Goal: Task Accomplishment & Management: Manage account settings

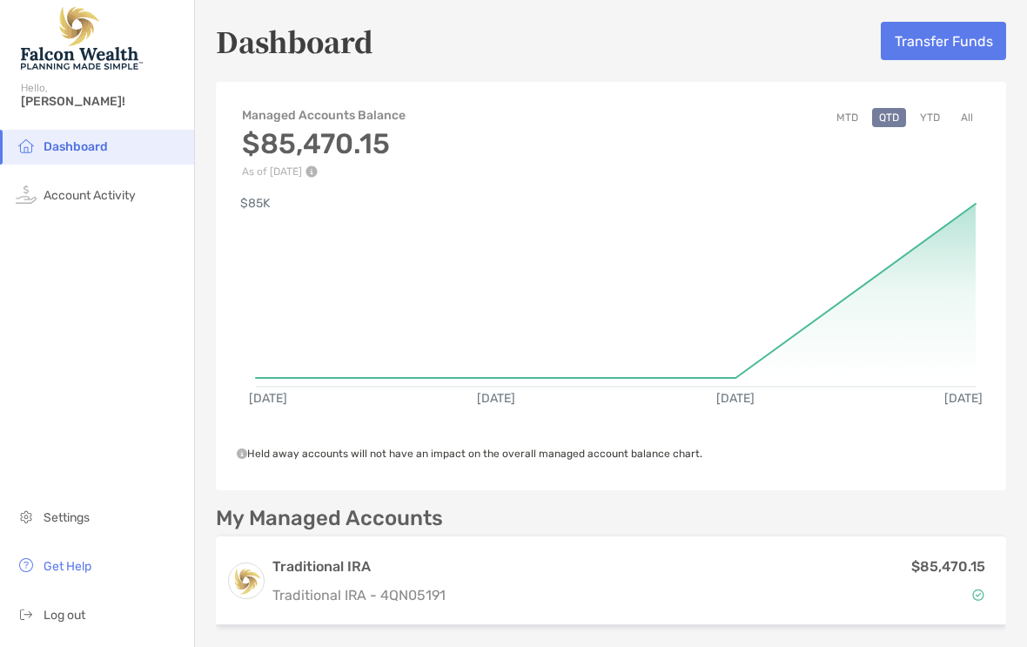
click at [943, 41] on button "Transfer Funds" at bounding box center [943, 41] width 125 height 38
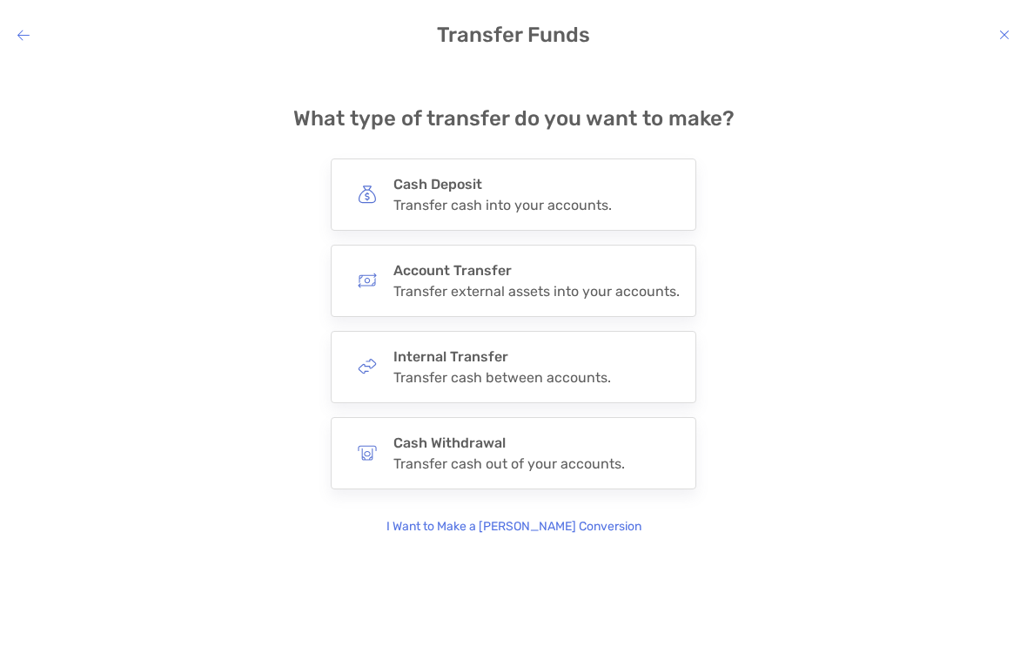
click at [592, 189] on h4 "Cash Deposit" at bounding box center [503, 184] width 219 height 17
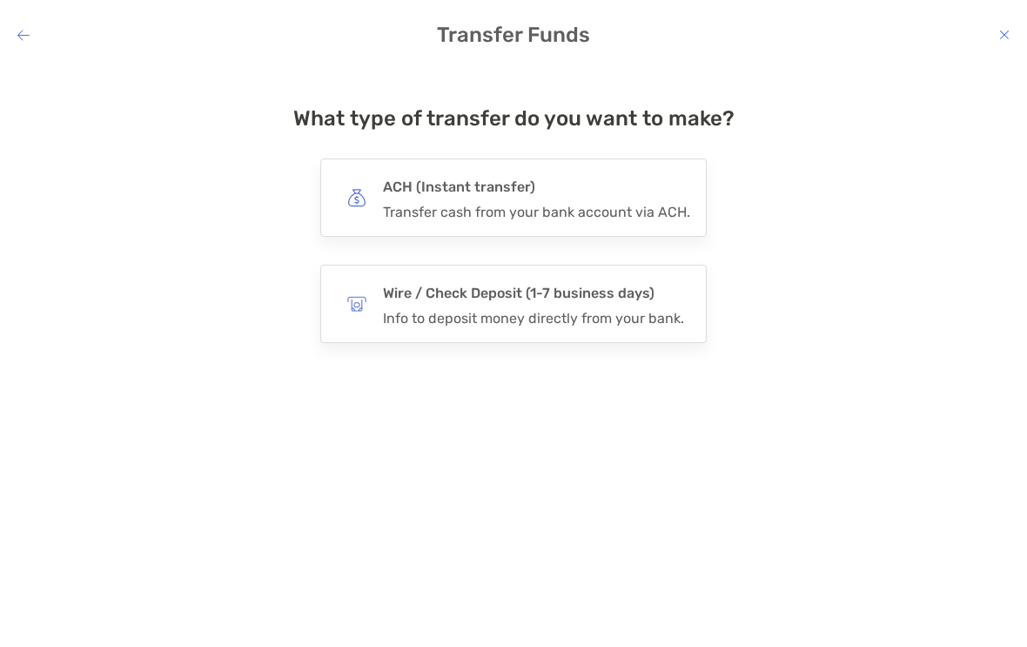
click at [589, 199] on div "ACH (Instant transfer) Transfer cash from your bank account via ACH." at bounding box center [536, 197] width 307 height 45
click at [0, 0] on input "***" at bounding box center [0, 0] width 0 height 0
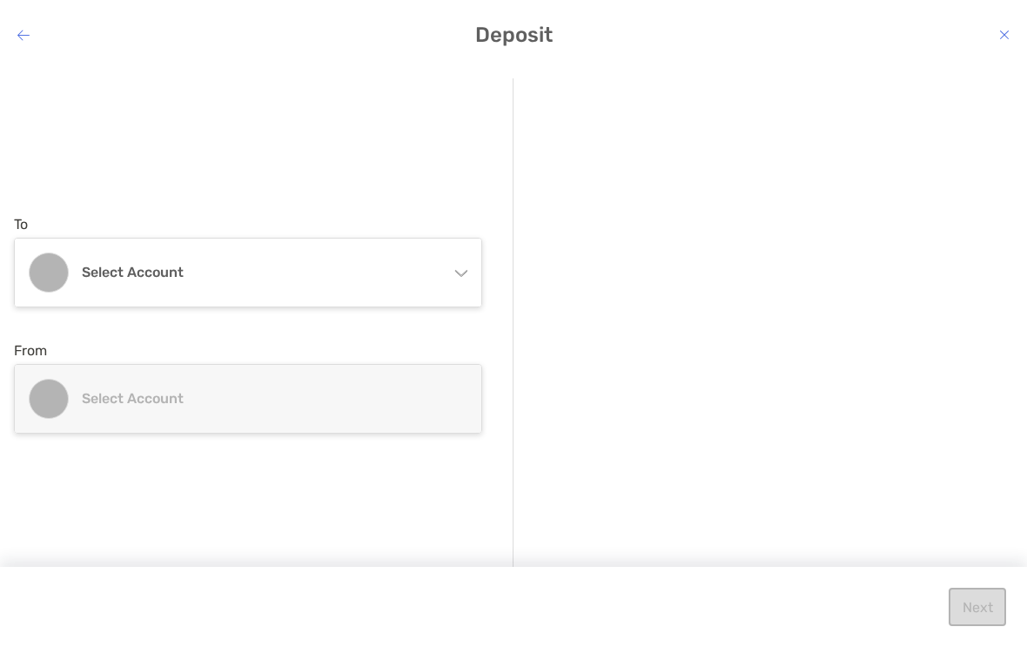
click at [452, 272] on div "Select account" at bounding box center [248, 273] width 467 height 68
click at [345, 343] on p "Traditional IRA 4QN05191 - [PERSON_NAME]" at bounding box center [268, 354] width 373 height 22
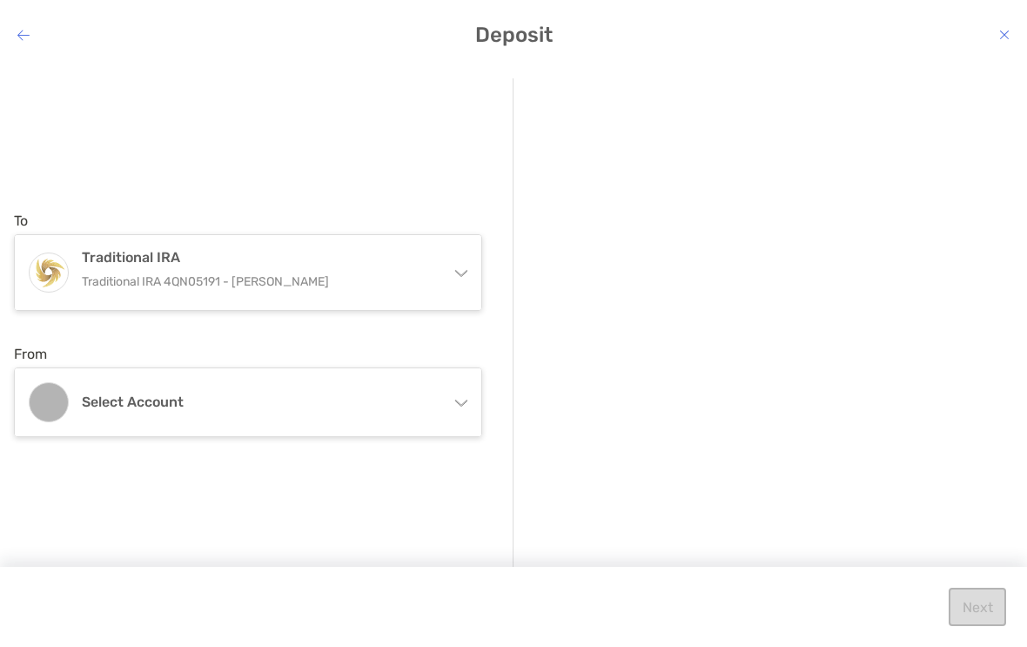
click at [459, 391] on div "Select account" at bounding box center [248, 402] width 467 height 68
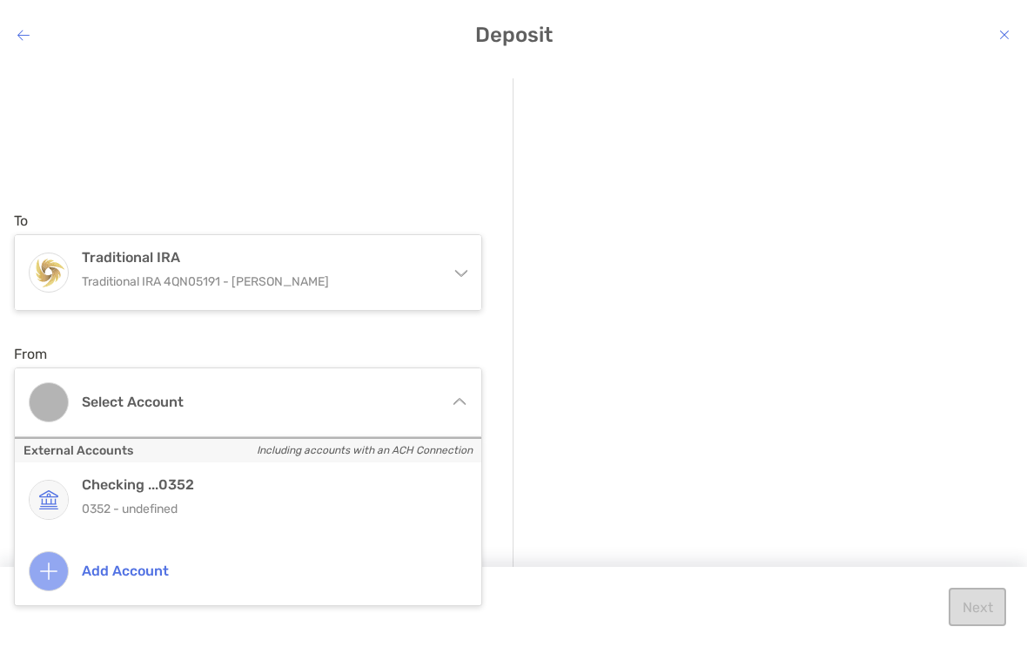
click at [130, 563] on h4 "Add account" at bounding box center [268, 571] width 373 height 17
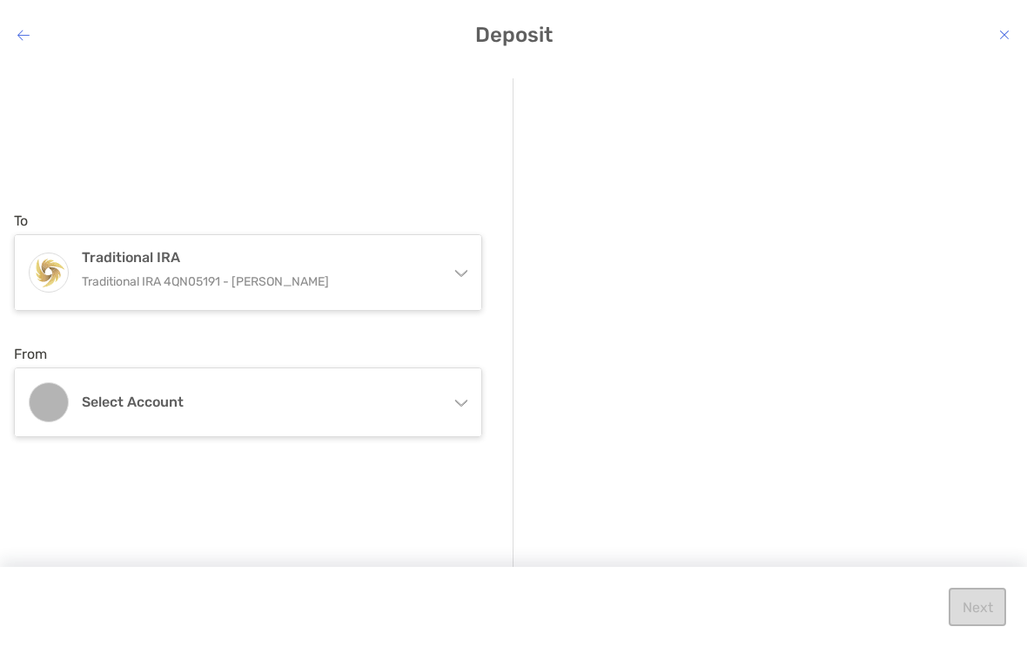
click at [453, 392] on div "Select account" at bounding box center [248, 402] width 467 height 68
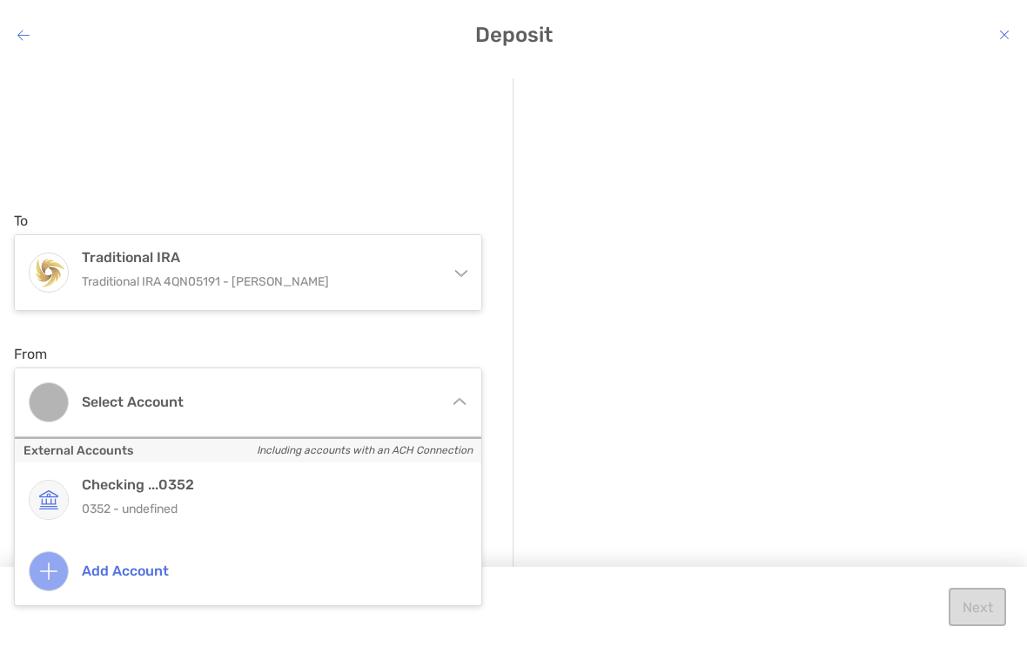
click at [103, 563] on h4 "Add account" at bounding box center [268, 571] width 373 height 17
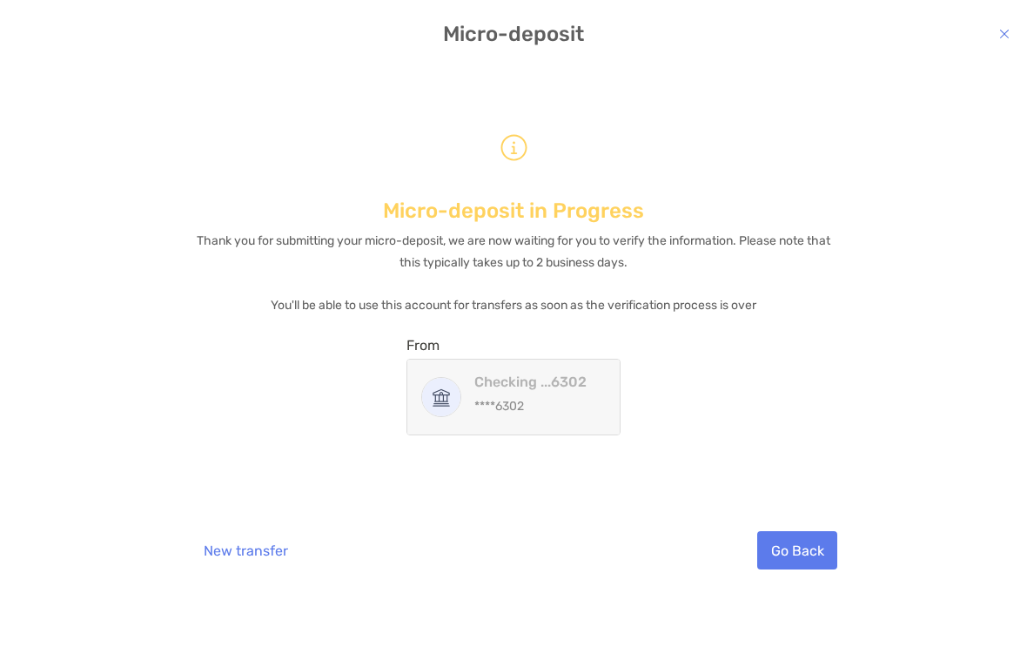
click at [801, 542] on button "Go Back" at bounding box center [798, 551] width 80 height 38
click at [798, 542] on button "Go Back" at bounding box center [798, 551] width 80 height 38
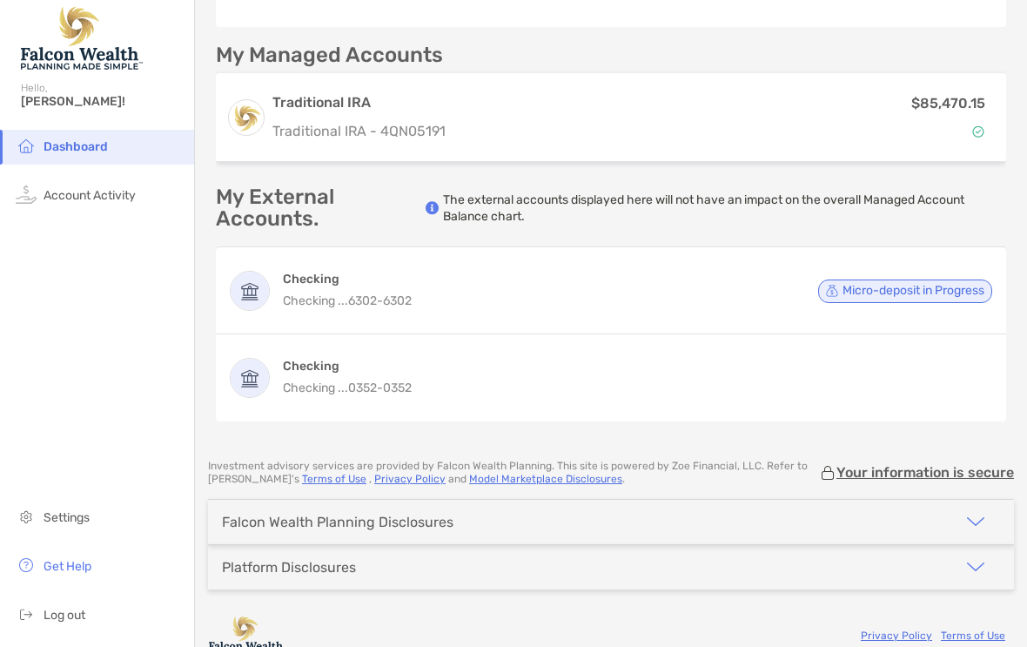
scroll to position [554, 0]
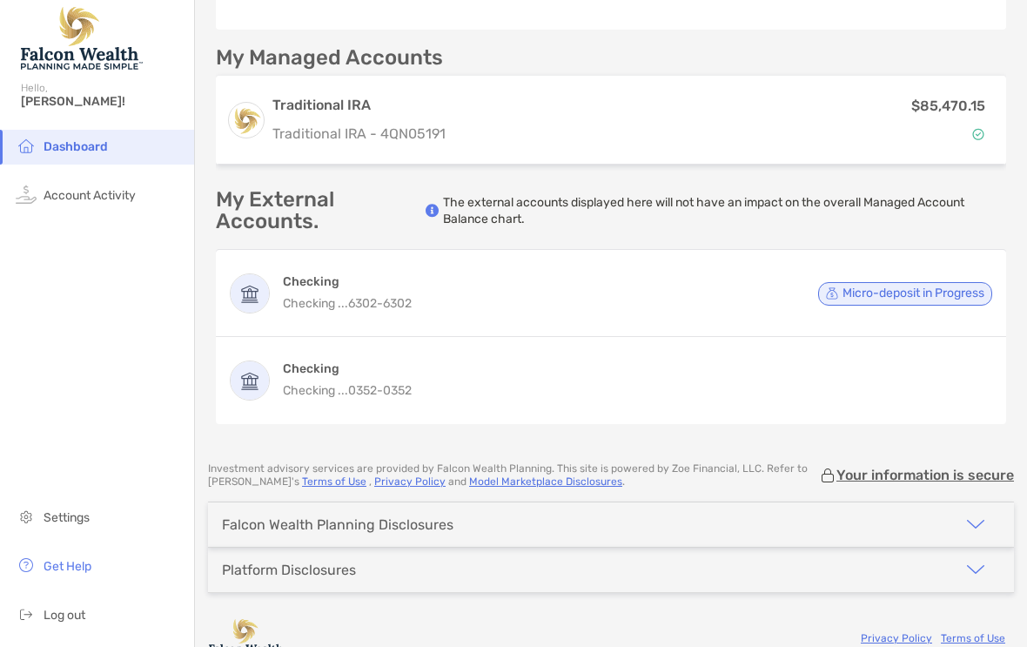
click at [344, 372] on h4 "Checking" at bounding box center [347, 368] width 129 height 17
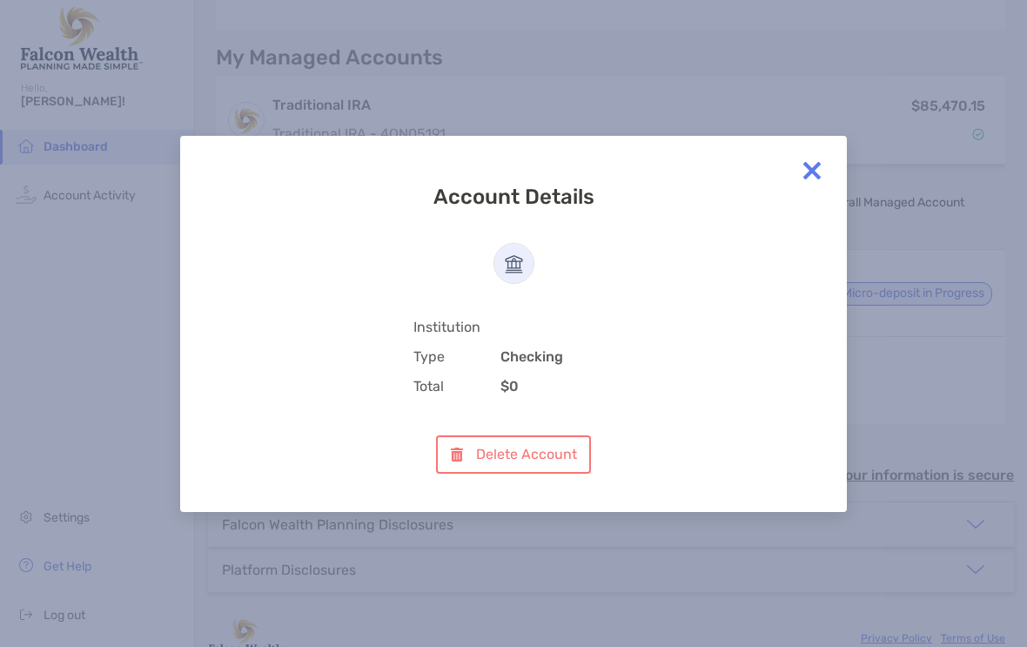
click at [545, 452] on button "Delete Account" at bounding box center [513, 454] width 154 height 38
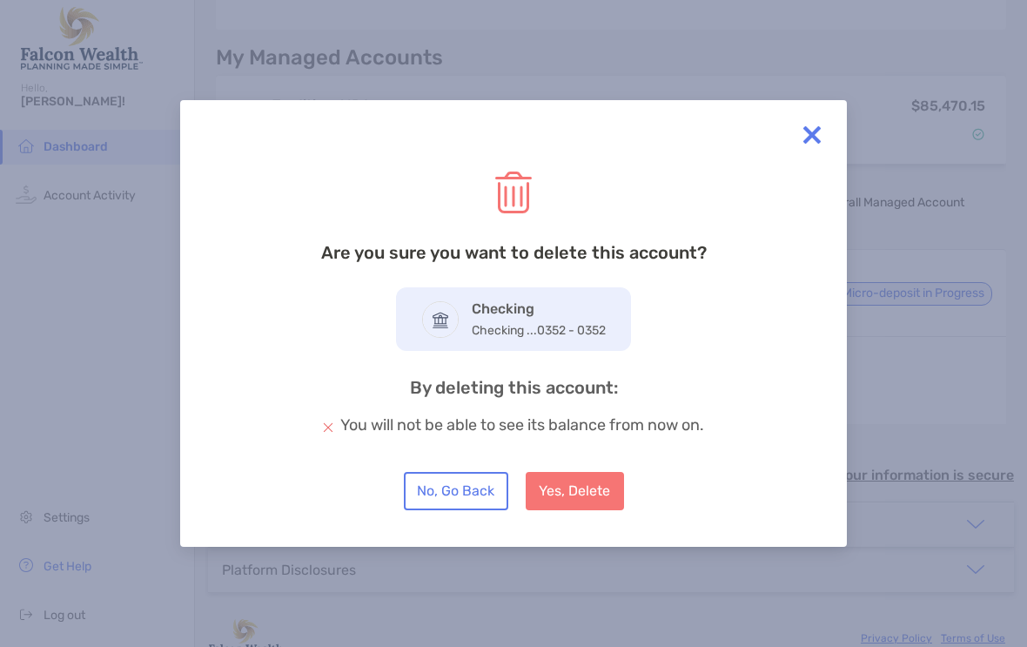
click at [576, 492] on button "Yes, Delete" at bounding box center [575, 491] width 98 height 38
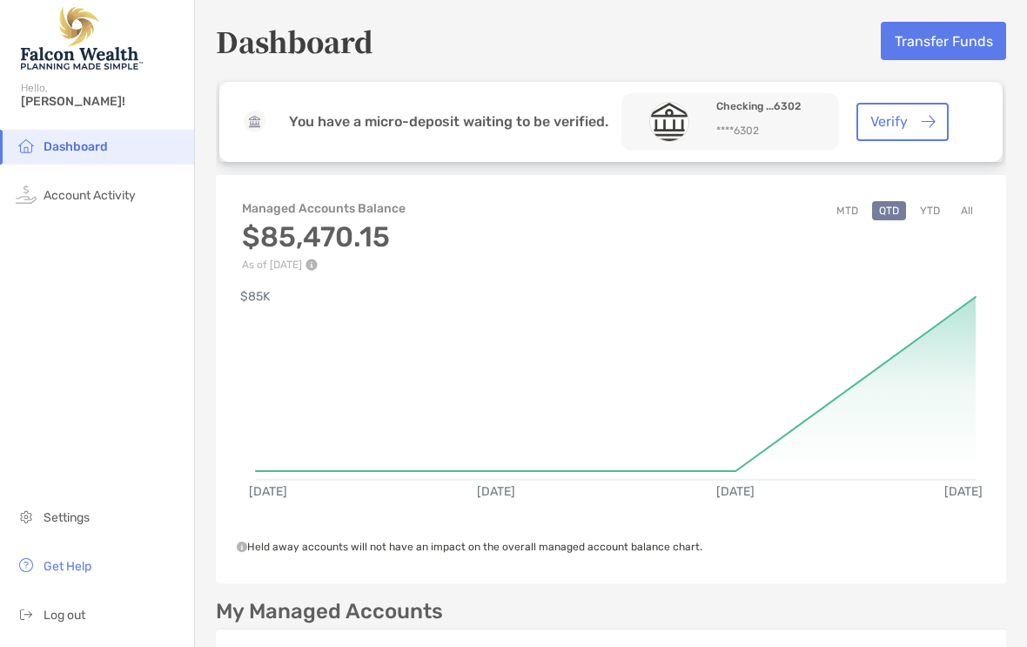
click at [897, 125] on button "Verify" at bounding box center [903, 122] width 92 height 38
click at [65, 623] on span "Log out" at bounding box center [65, 615] width 42 height 15
